Goal: Task Accomplishment & Management: Use online tool/utility

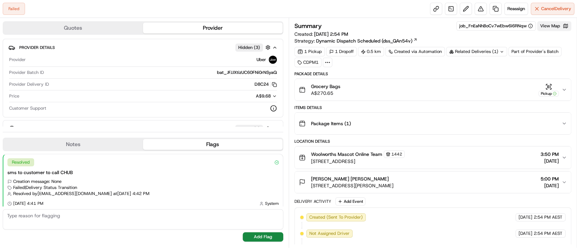
click at [551, 25] on button "View Map" at bounding box center [554, 25] width 34 height 9
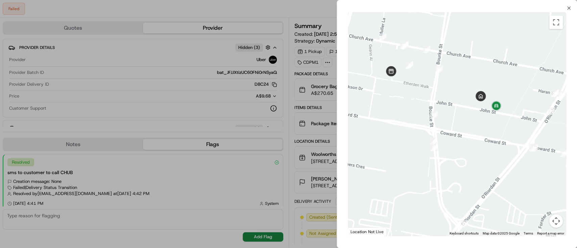
drag, startPoint x: 460, startPoint y: 86, endPoint x: 509, endPoint y: 123, distance: 61.8
click at [509, 123] on div at bounding box center [457, 124] width 218 height 224
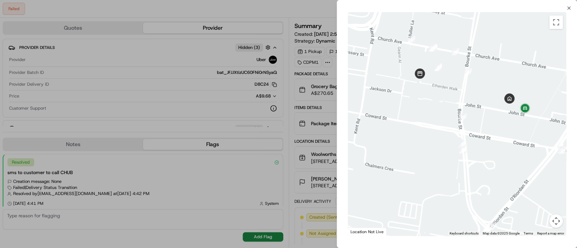
drag, startPoint x: 444, startPoint y: 118, endPoint x: 473, endPoint y: 120, distance: 29.8
click at [473, 120] on div at bounding box center [457, 124] width 218 height 224
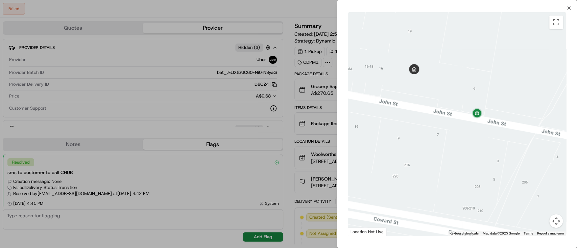
drag, startPoint x: 501, startPoint y: 125, endPoint x: 420, endPoint y: 171, distance: 93.5
click at [420, 171] on div at bounding box center [457, 124] width 218 height 224
click at [568, 11] on div "← Move left → Move right ↑ Move up ↓ Move down + Zoom in - Zoom out Home Jump l…" at bounding box center [457, 124] width 240 height 227
click at [567, 9] on icon "button" at bounding box center [568, 7] width 5 height 5
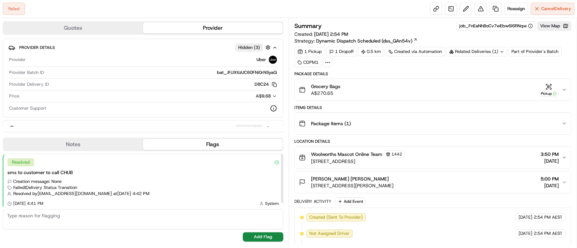
scroll to position [160, 0]
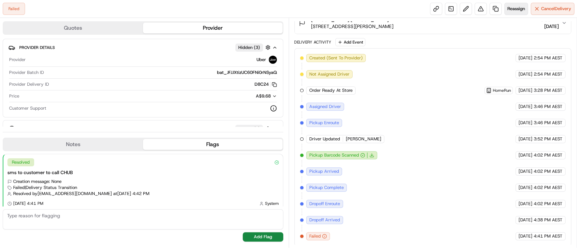
click at [514, 7] on span "Reassign" at bounding box center [516, 9] width 18 height 6
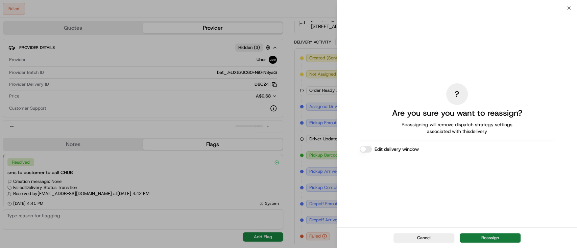
click at [483, 235] on button "Reassign" at bounding box center [490, 238] width 61 height 9
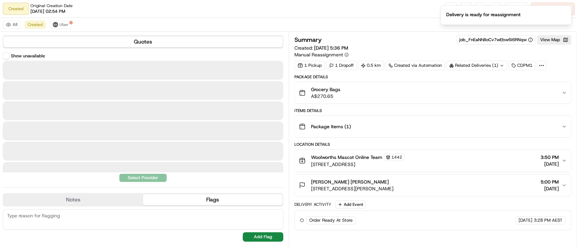
scroll to position [0, 0]
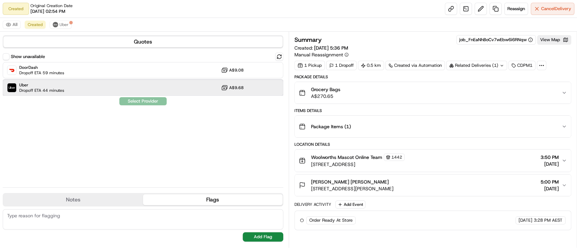
click at [58, 87] on span "Uber" at bounding box center [41, 84] width 45 height 5
click at [146, 99] on button "Assign Provider" at bounding box center [143, 101] width 48 height 8
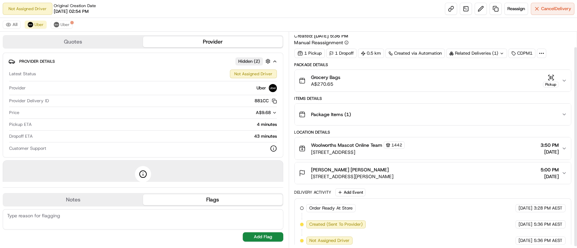
scroll to position [17, 0]
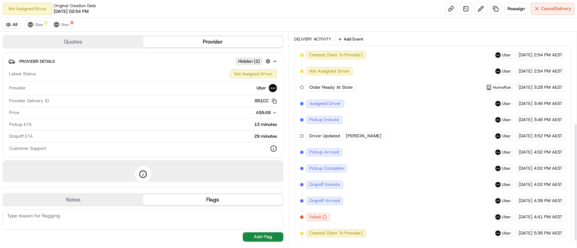
scroll to position [178, 0]
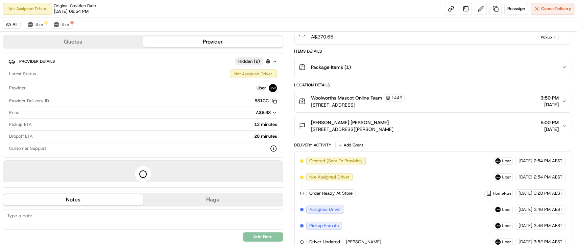
scroll to position [178, 0]
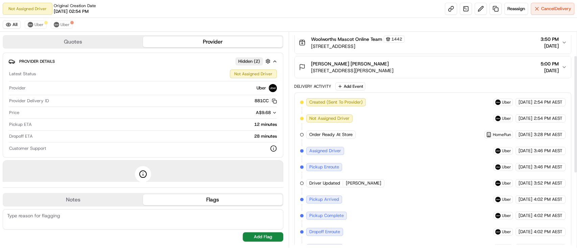
scroll to position [178, 0]
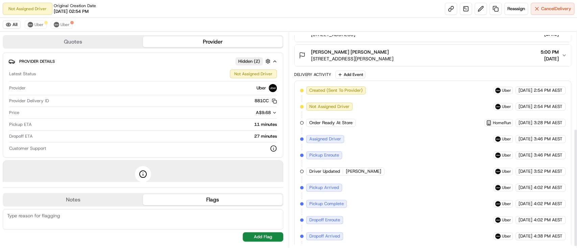
scroll to position [178, 0]
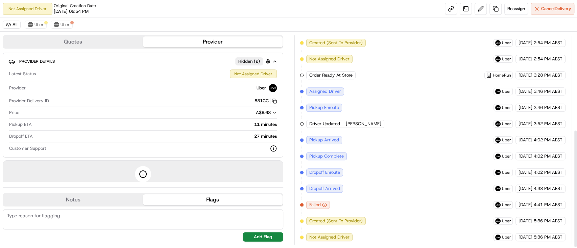
scroll to position [178, 0]
